Goal: Navigation & Orientation: Find specific page/section

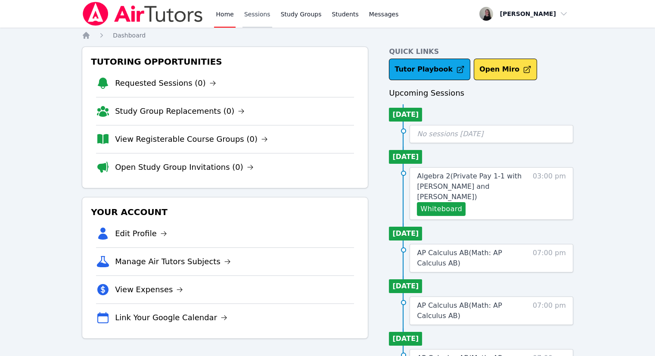
click at [260, 16] on link "Sessions" at bounding box center [257, 14] width 30 height 28
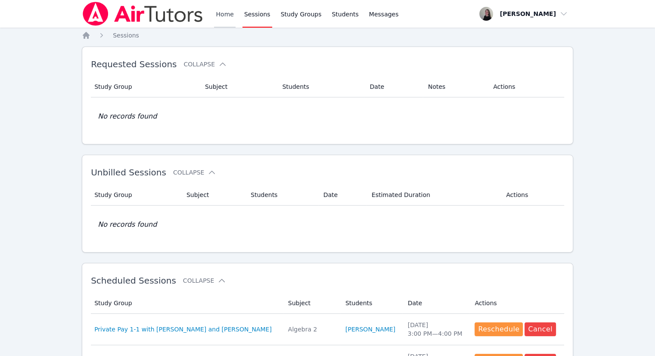
click at [219, 18] on link "Home" at bounding box center [224, 14] width 21 height 28
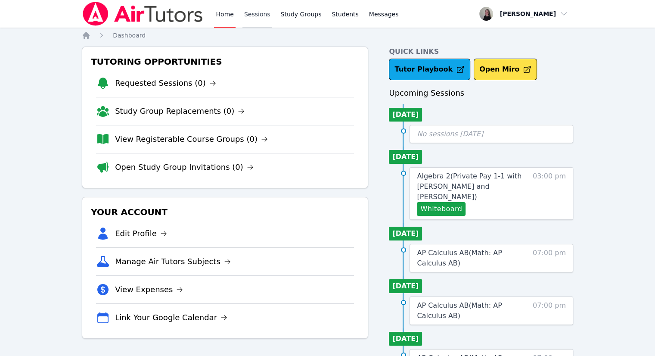
click at [255, 16] on link "Sessions" at bounding box center [257, 14] width 30 height 28
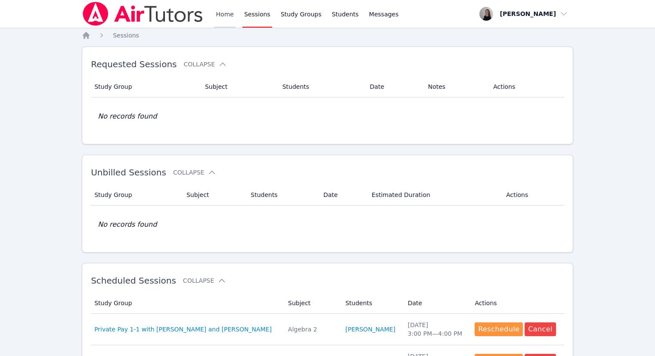
click at [220, 16] on link "Home" at bounding box center [224, 14] width 21 height 28
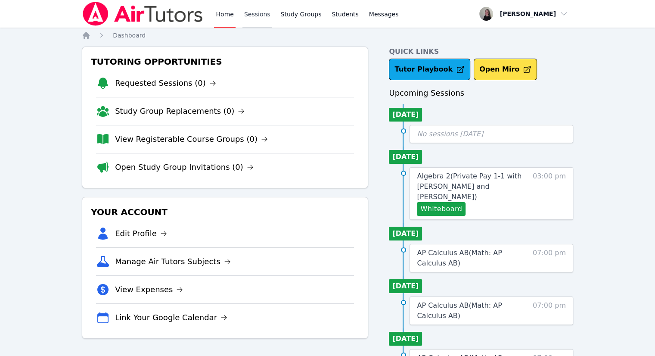
click at [258, 15] on link "Sessions" at bounding box center [257, 14] width 30 height 28
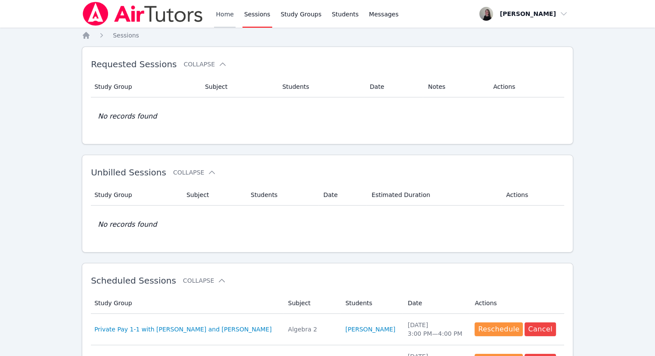
click at [219, 21] on link "Home" at bounding box center [224, 14] width 21 height 28
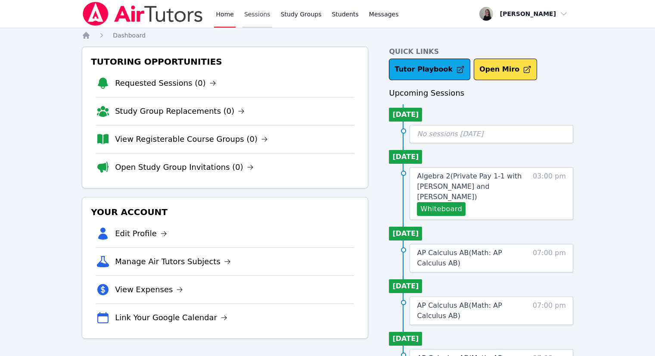
click at [260, 17] on link "Sessions" at bounding box center [257, 14] width 30 height 28
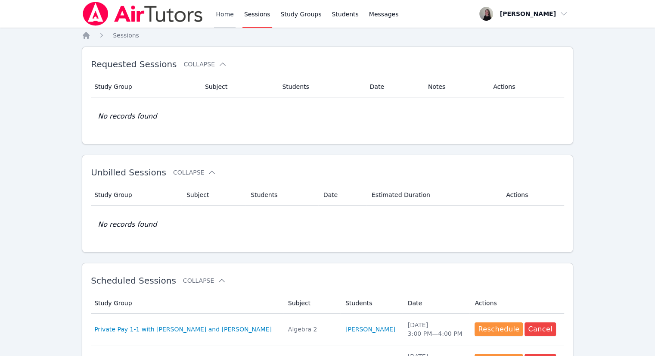
click at [224, 15] on link "Home" at bounding box center [224, 14] width 21 height 28
